Goal: Obtain resource: Download file/media

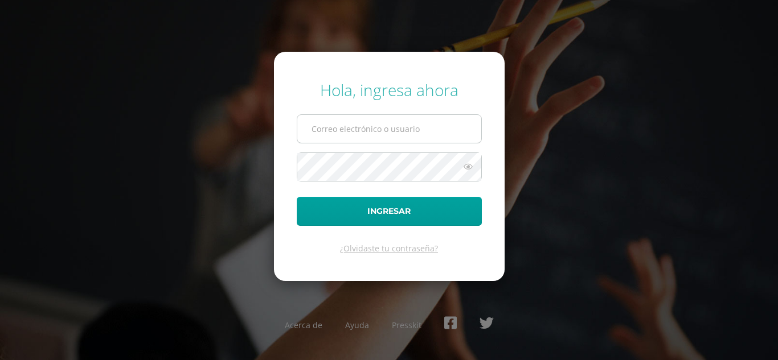
click at [414, 130] on input "text" at bounding box center [389, 129] width 184 height 28
type input "[EMAIL_ADDRESS][DOMAIN_NAME]"
click at [469, 168] on icon at bounding box center [468, 167] width 15 height 14
click at [469, 168] on icon at bounding box center [468, 167] width 16 height 14
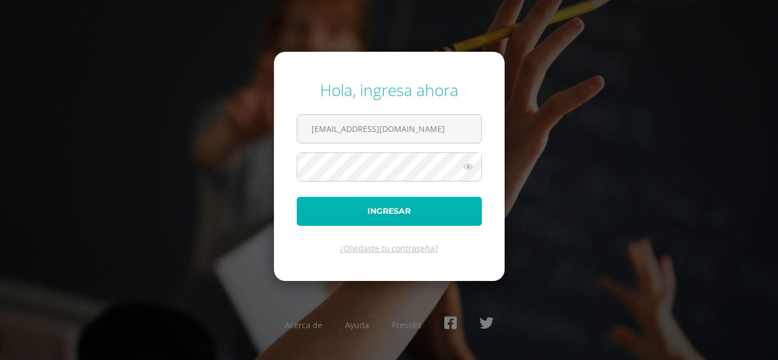
click at [378, 212] on button "Ingresar" at bounding box center [389, 211] width 185 height 29
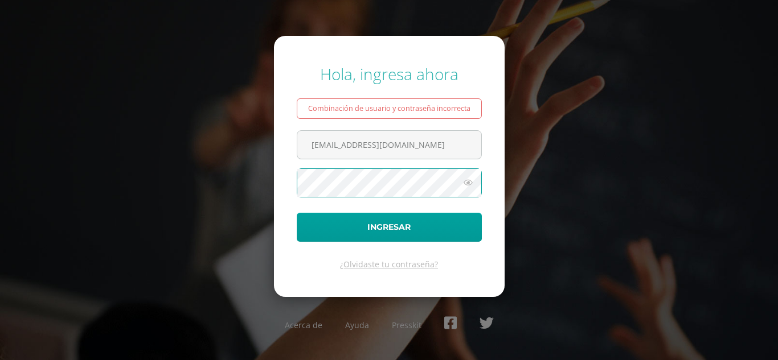
click at [297, 213] on button "Ingresar" at bounding box center [389, 227] width 185 height 29
type input "[EMAIL_ADDRESS][DOMAIN_NAME]"
click at [470, 184] on icon at bounding box center [468, 183] width 15 height 14
click at [469, 183] on icon at bounding box center [468, 183] width 16 height 14
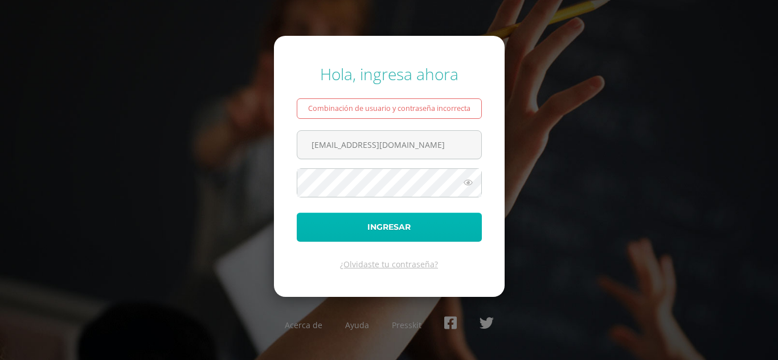
click at [417, 223] on button "Ingresar" at bounding box center [389, 227] width 185 height 29
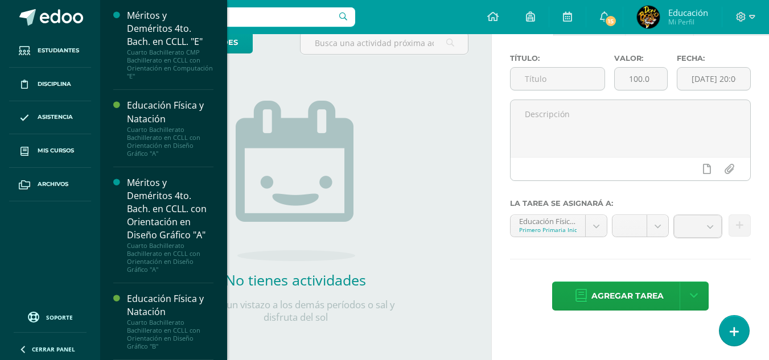
scroll to position [3624, 0]
drag, startPoint x: 218, startPoint y: 254, endPoint x: 220, endPoint y: 223, distance: 30.8
click at [220, 224] on div "Educación Física Primero Primaria Inicial "A" Actividades Estudiantes Planifica…" at bounding box center [164, 180] width 128 height 360
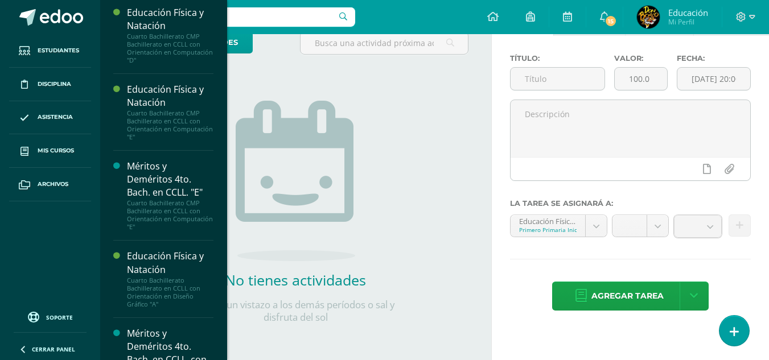
scroll to position [3416, 0]
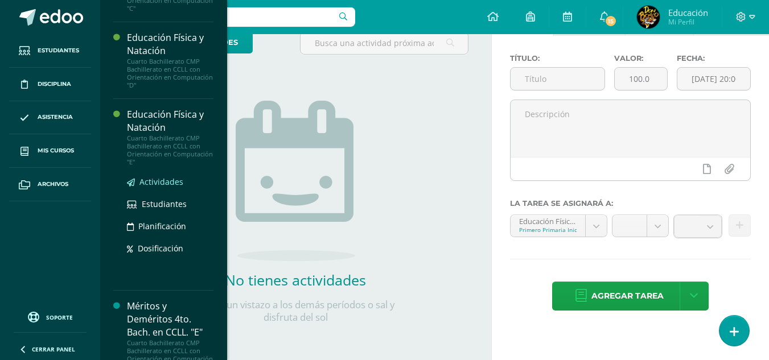
click at [154, 187] on span "Actividades" at bounding box center [162, 182] width 44 height 11
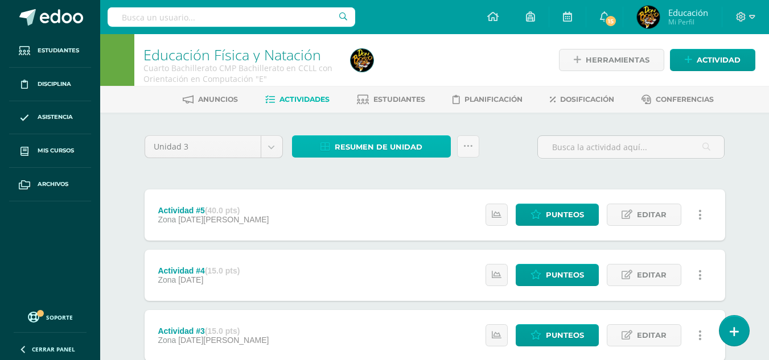
click at [384, 145] on span "Resumen de unidad" at bounding box center [379, 147] width 88 height 21
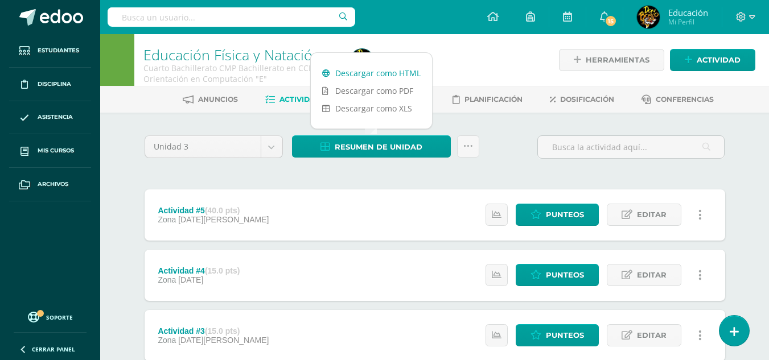
click at [354, 74] on link "Descargar como HTML" at bounding box center [371, 73] width 121 height 18
click at [740, 17] on icon at bounding box center [742, 17] width 10 height 10
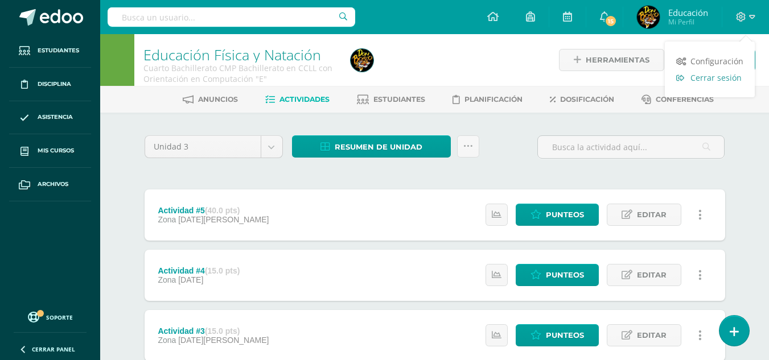
click at [723, 78] on span "Cerrar sesión" at bounding box center [716, 77] width 51 height 11
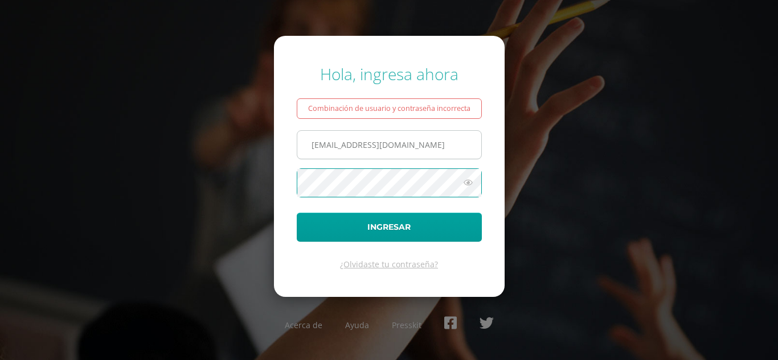
click at [444, 144] on input "[EMAIL_ADDRESS][DOMAIN_NAME]" at bounding box center [389, 145] width 184 height 28
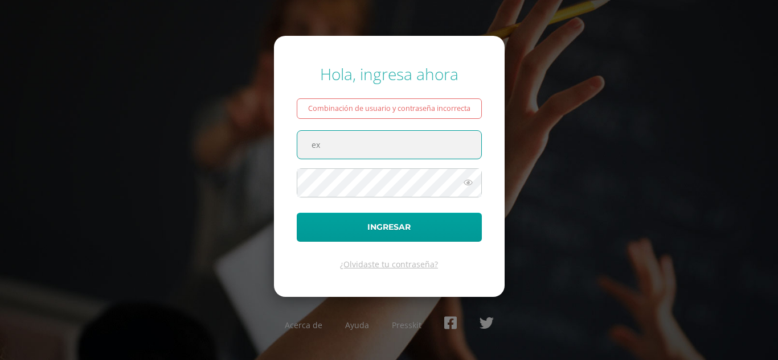
type input "e"
click at [466, 142] on input "text" at bounding box center [389, 145] width 184 height 28
type input "[EMAIL_ADDRESS][DOMAIN_NAME]"
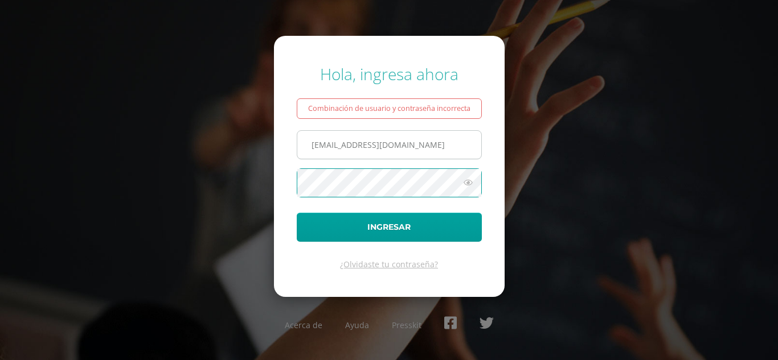
click at [297, 213] on button "Ingresar" at bounding box center [389, 227] width 185 height 29
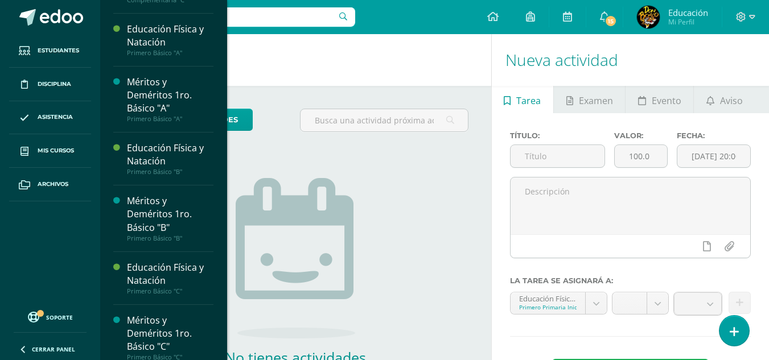
scroll to position [1992, 0]
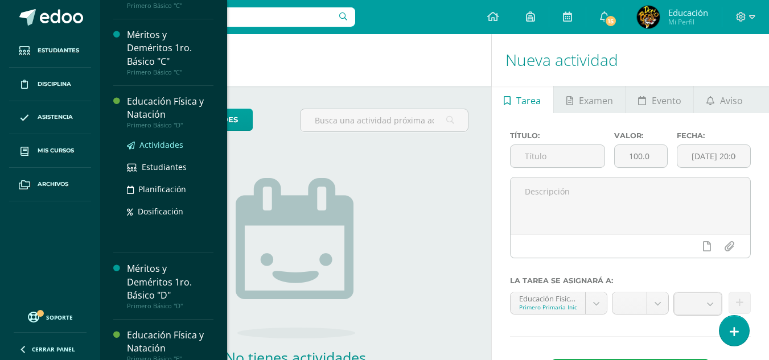
click at [169, 150] on span "Actividades" at bounding box center [162, 145] width 44 height 11
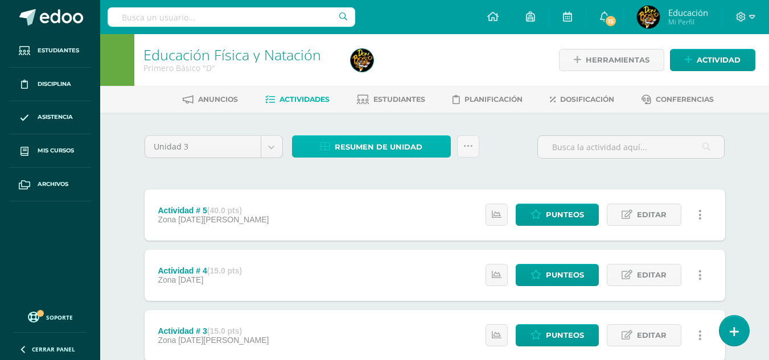
click at [379, 142] on span "Resumen de unidad" at bounding box center [379, 147] width 88 height 21
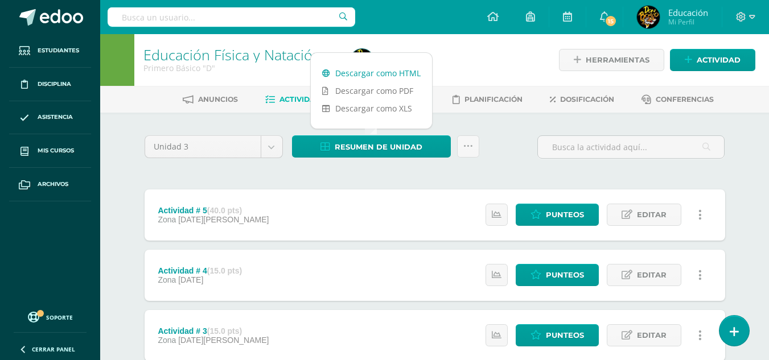
click at [359, 75] on link "Descargar como HTML" at bounding box center [371, 73] width 121 height 18
click at [740, 15] on icon at bounding box center [741, 17] width 10 height 10
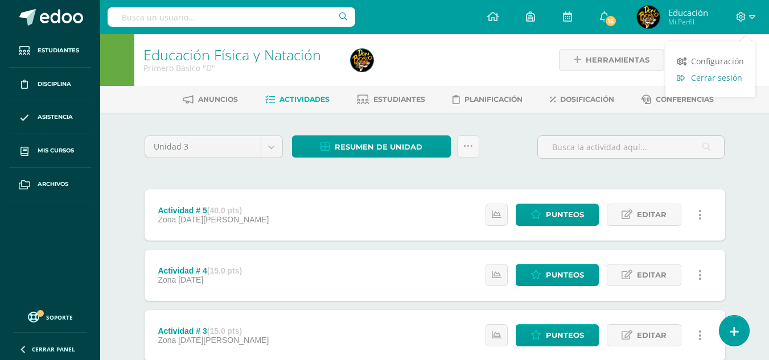
click at [715, 77] on span "Cerrar sesión" at bounding box center [716, 77] width 51 height 11
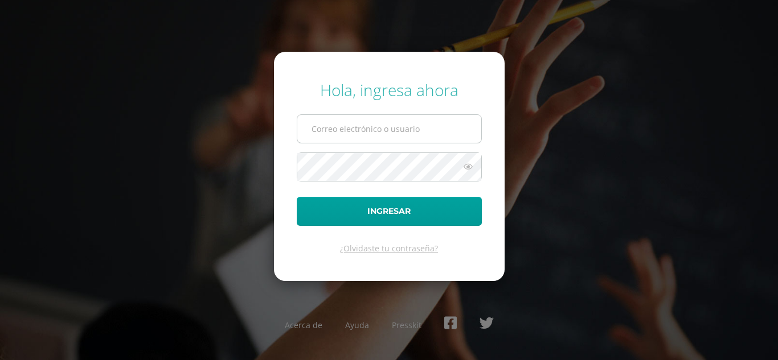
click at [368, 130] on input "text" at bounding box center [389, 129] width 184 height 28
type input "extracurricular@donbosco.edu.gt"
click at [297, 197] on button "Ingresar" at bounding box center [389, 211] width 185 height 29
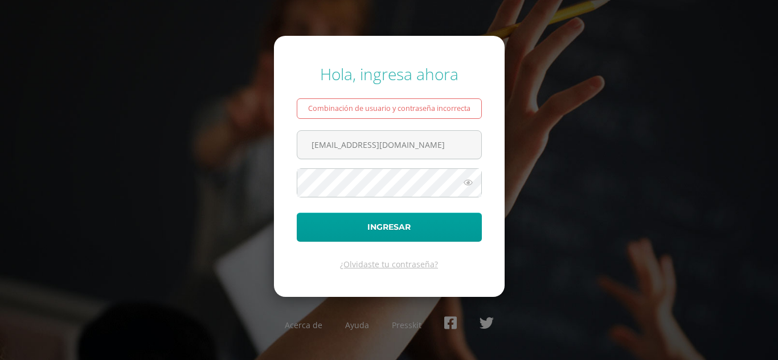
click at [470, 181] on icon at bounding box center [468, 183] width 15 height 14
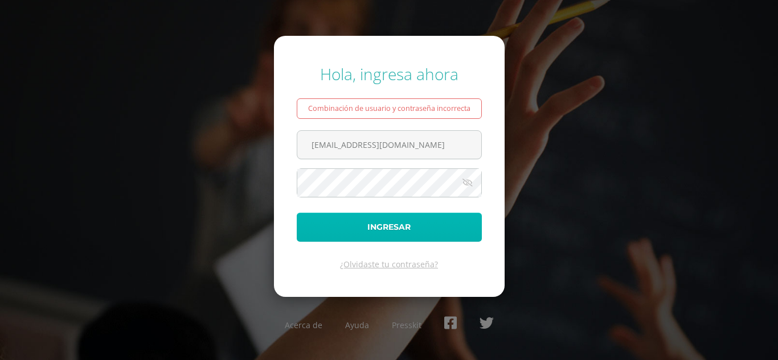
click at [382, 224] on button "Ingresar" at bounding box center [389, 227] width 185 height 29
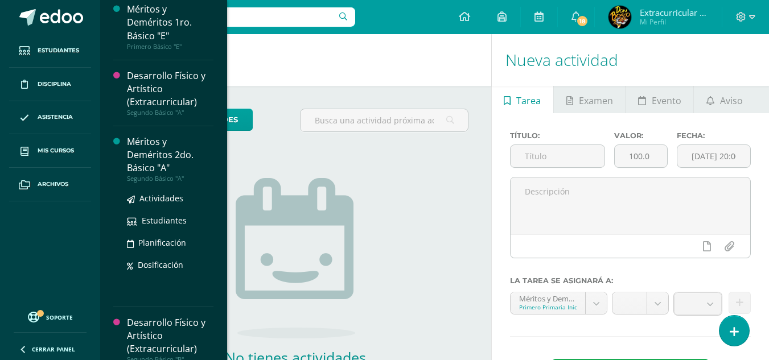
scroll to position [2056, 0]
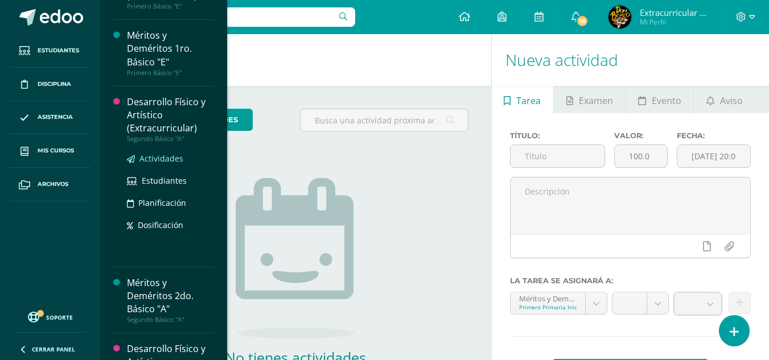
click at [162, 164] on span "Actividades" at bounding box center [162, 158] width 44 height 11
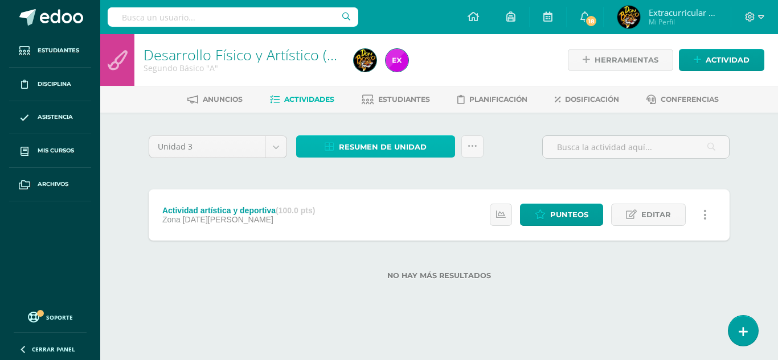
click at [400, 144] on span "Resumen de unidad" at bounding box center [383, 147] width 88 height 21
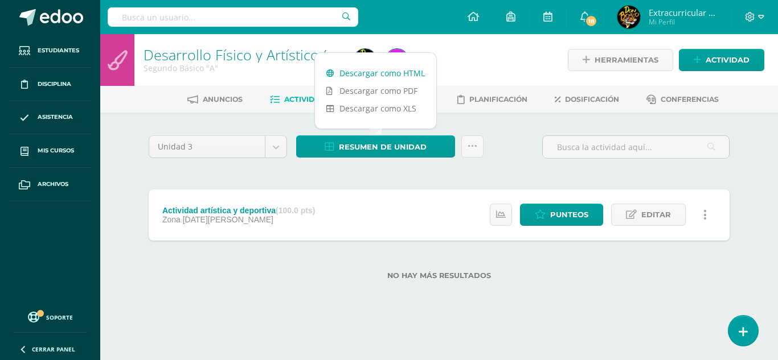
click at [361, 72] on link "Descargar como HTML" at bounding box center [375, 73] width 121 height 18
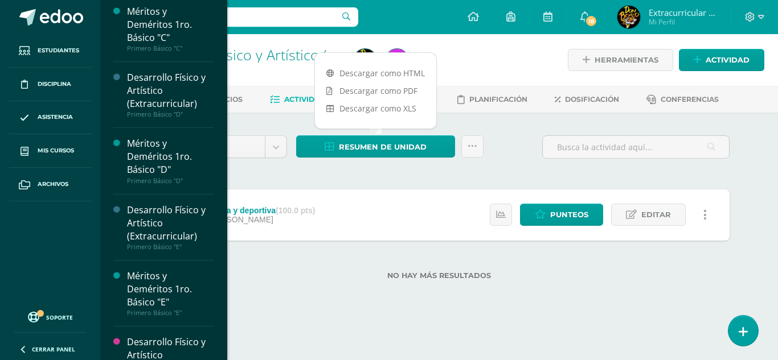
scroll to position [2158, 0]
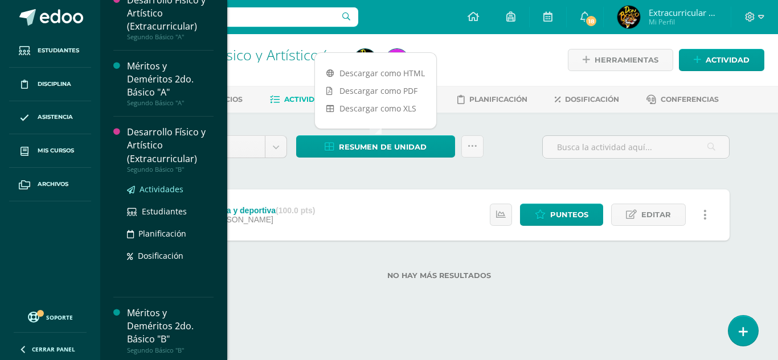
click at [162, 195] on span "Actividades" at bounding box center [162, 189] width 44 height 11
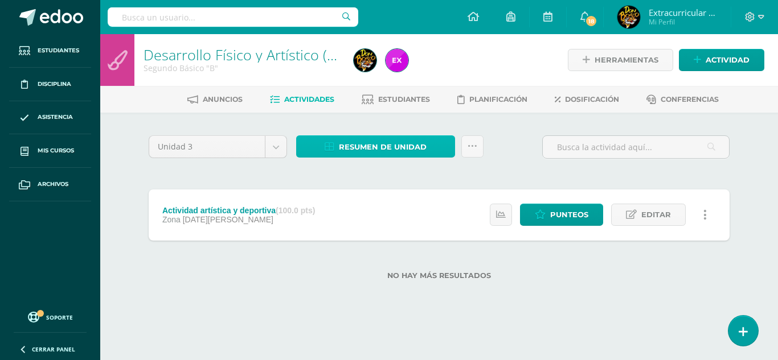
click at [387, 142] on span "Resumen de unidad" at bounding box center [383, 147] width 88 height 21
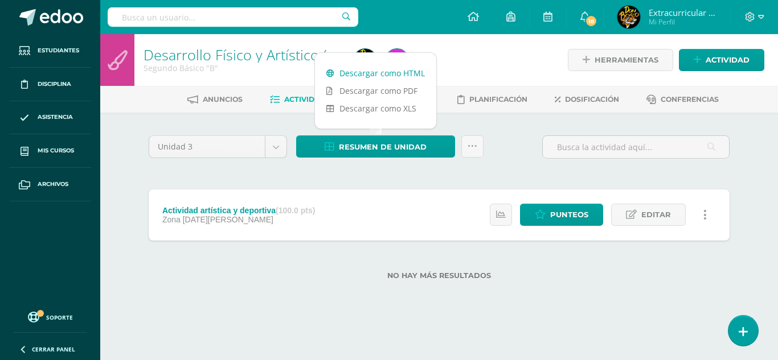
click at [353, 72] on link "Descargar como HTML" at bounding box center [375, 73] width 121 height 18
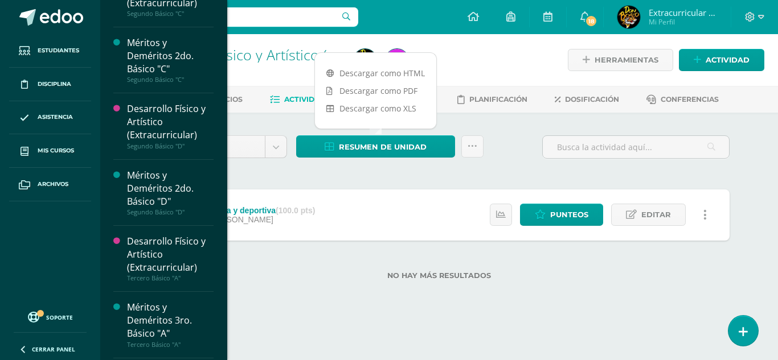
scroll to position [2675, 0]
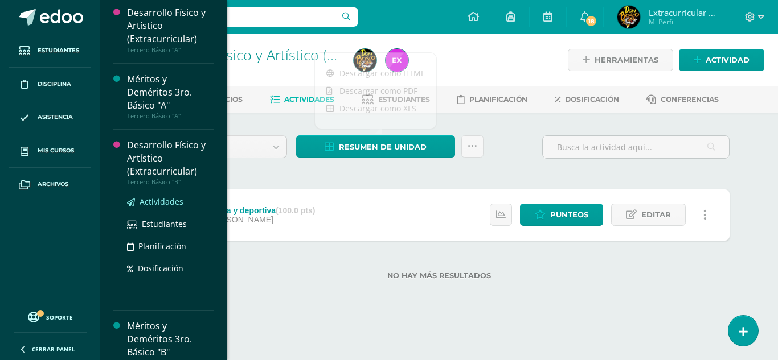
click at [159, 207] on span "Actividades" at bounding box center [162, 201] width 44 height 11
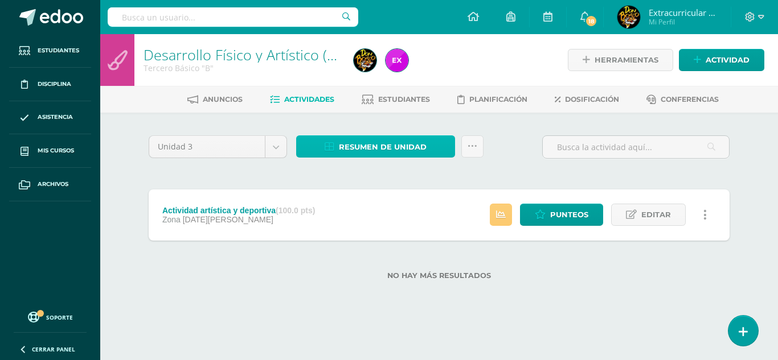
click at [368, 145] on span "Resumen de unidad" at bounding box center [383, 147] width 88 height 21
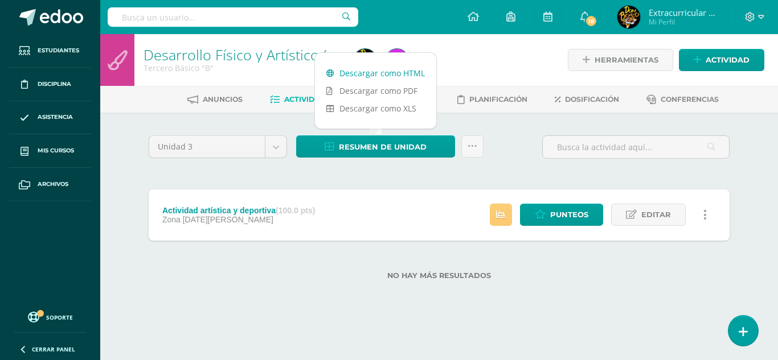
click at [358, 72] on link "Descargar como HTML" at bounding box center [375, 73] width 121 height 18
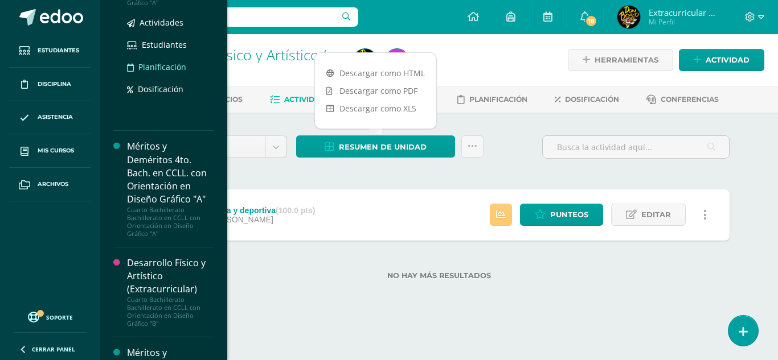
scroll to position [4595, 0]
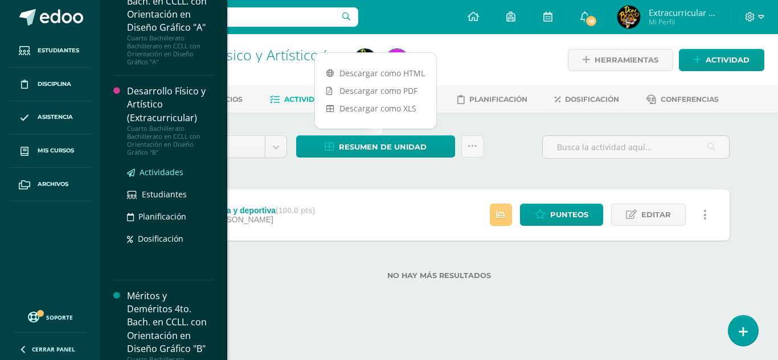
click at [155, 178] on span "Actividades" at bounding box center [162, 172] width 44 height 11
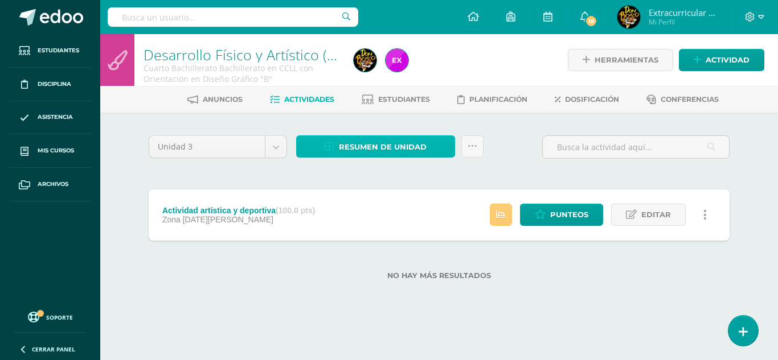
click at [358, 148] on span "Resumen de unidad" at bounding box center [383, 147] width 88 height 21
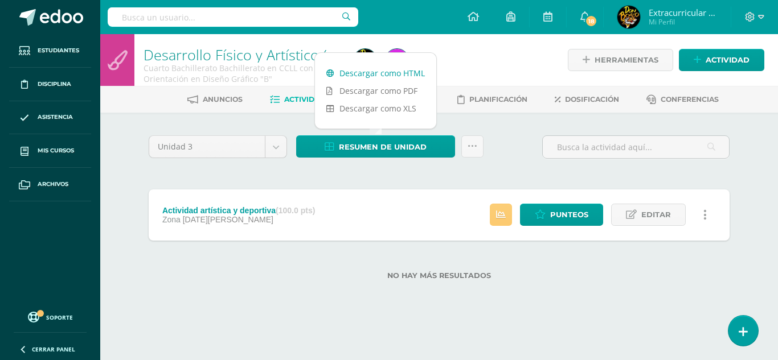
click at [357, 71] on link "Descargar como HTML" at bounding box center [375, 73] width 121 height 18
click at [751, 16] on icon at bounding box center [750, 17] width 10 height 10
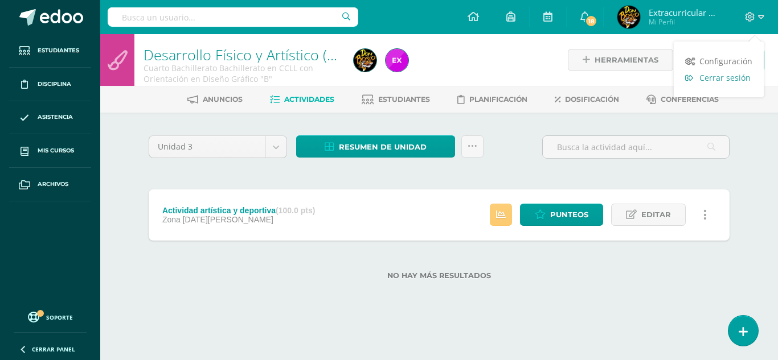
click at [732, 77] on span "Cerrar sesión" at bounding box center [724, 77] width 51 height 11
